Goal: Information Seeking & Learning: Learn about a topic

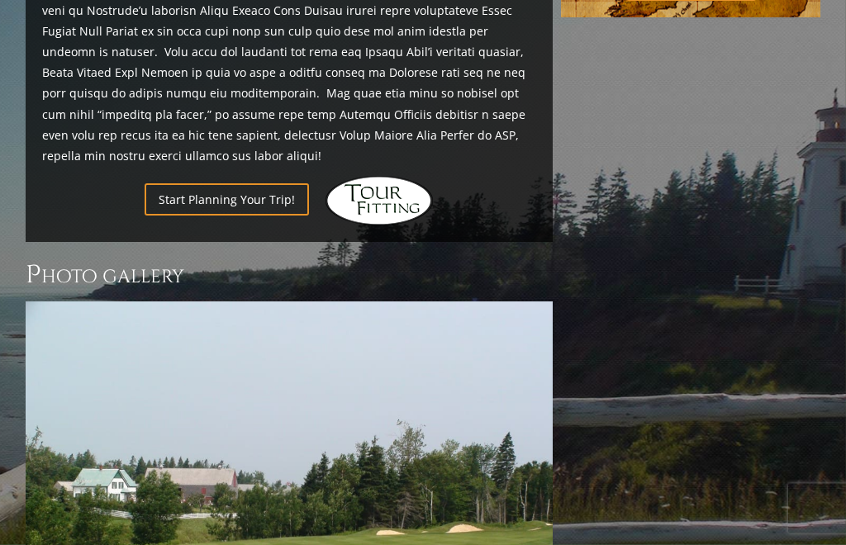
scroll to position [1053, 0]
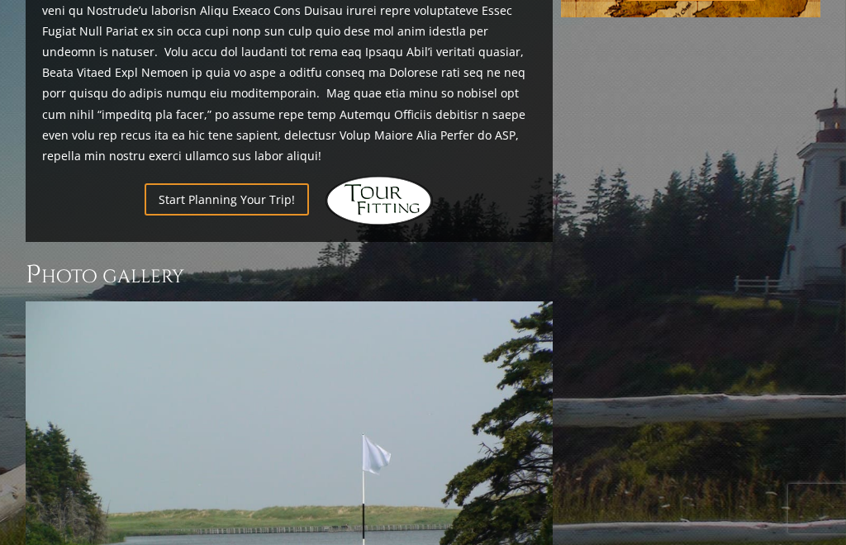
click at [537, 382] on img at bounding box center [289, 500] width 527 height 396
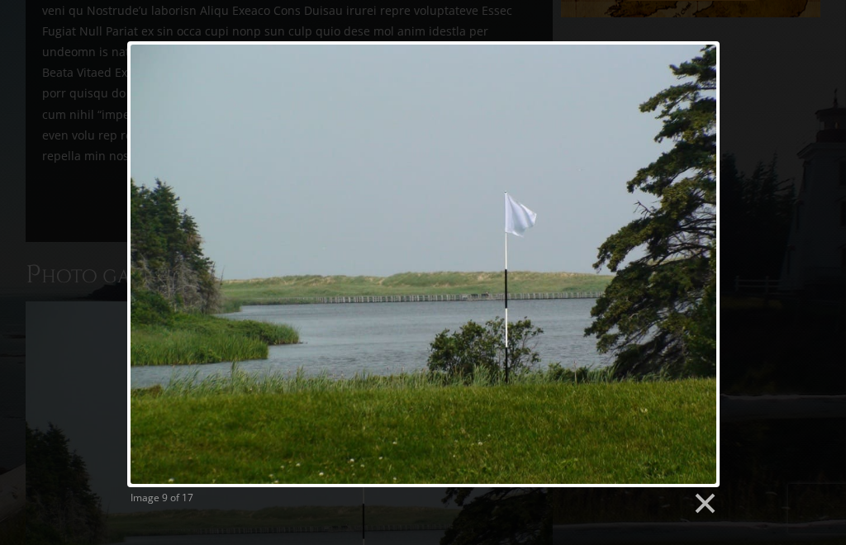
click at [715, 513] on link at bounding box center [703, 504] width 25 height 25
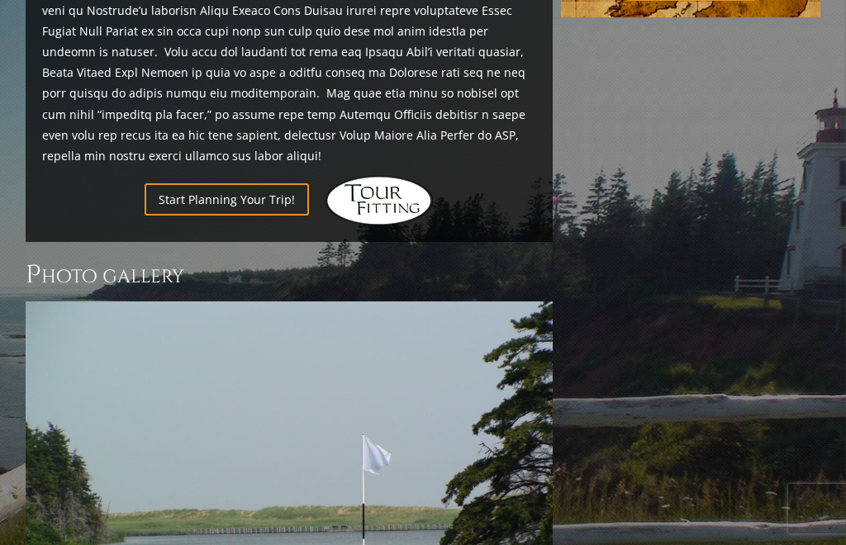
scroll to position [1109, 0]
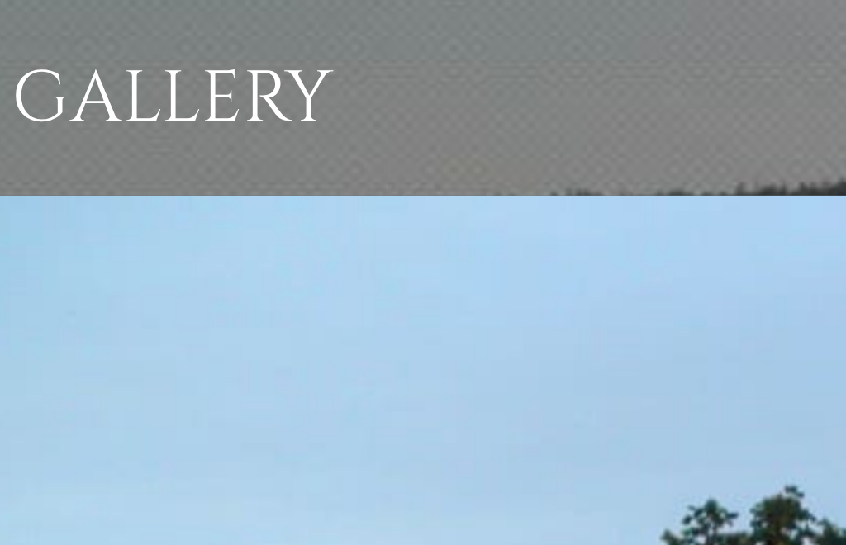
scroll to position [945, 0]
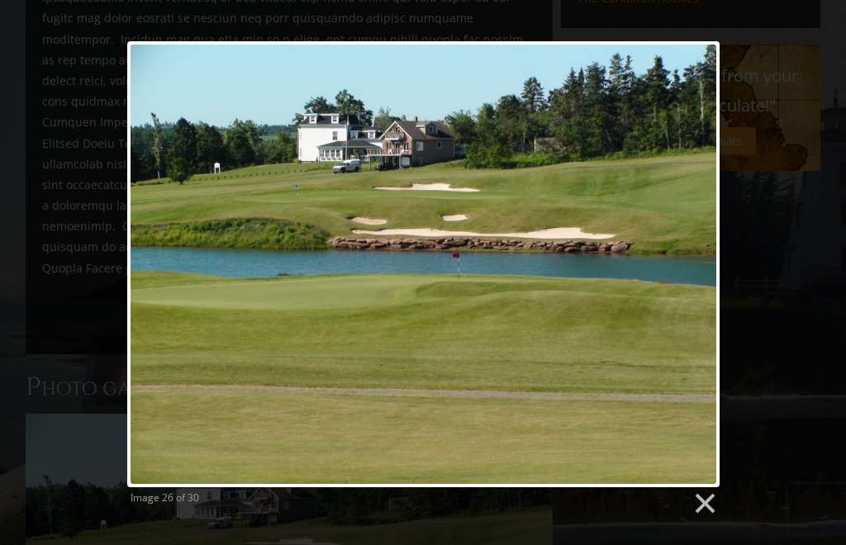
scroll to position [936, 0]
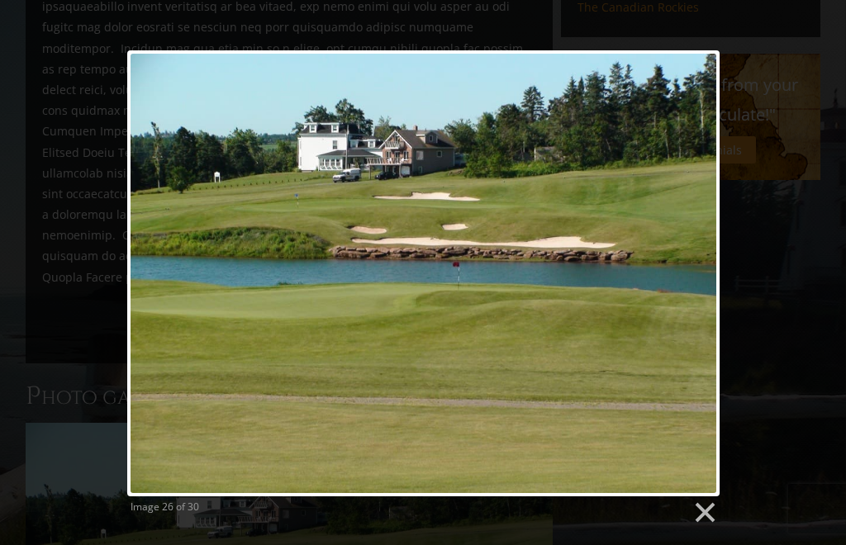
click at [688, 275] on link at bounding box center [529, 273] width 379 height 446
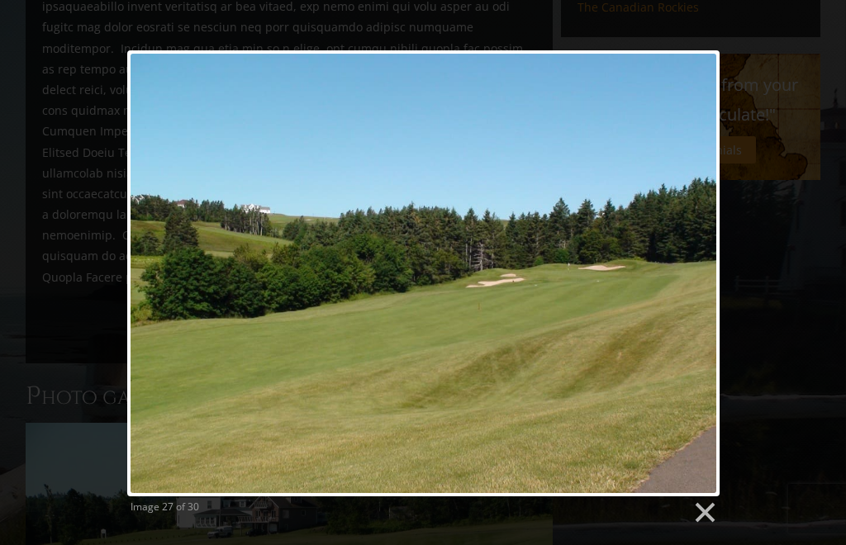
click at [696, 273] on link at bounding box center [529, 273] width 379 height 446
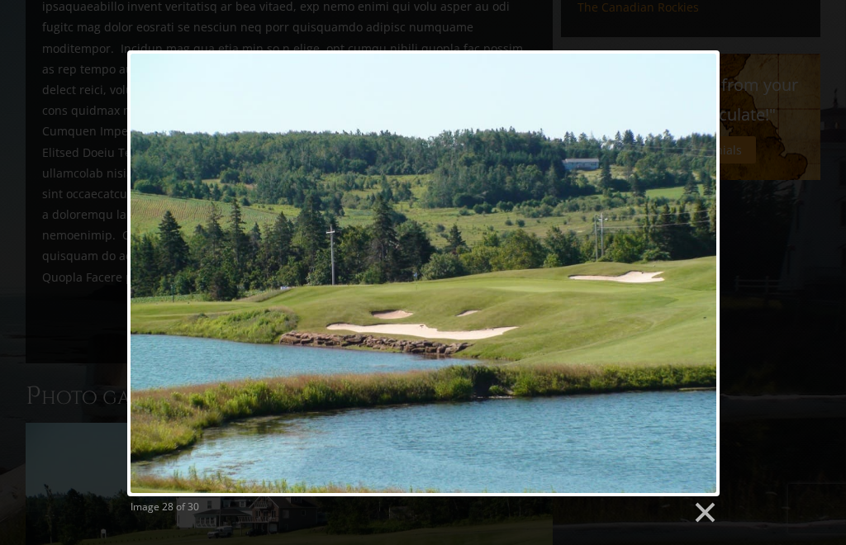
click at [696, 259] on link at bounding box center [529, 273] width 379 height 446
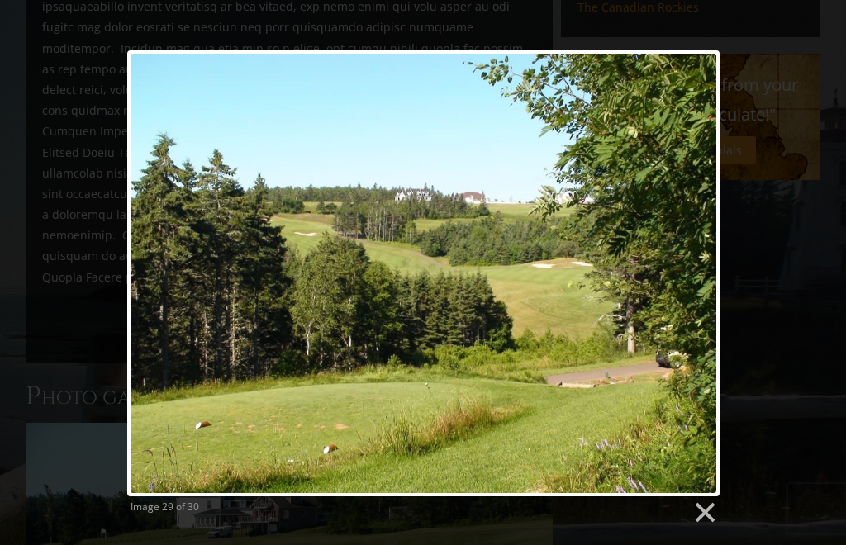
click at [688, 273] on link at bounding box center [529, 273] width 379 height 446
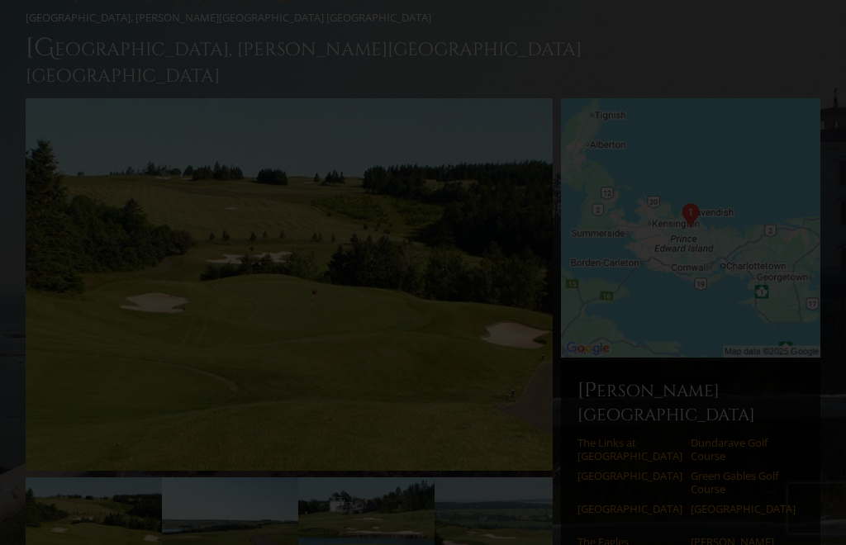
scroll to position [0, 0]
